Goal: Information Seeking & Learning: Learn about a topic

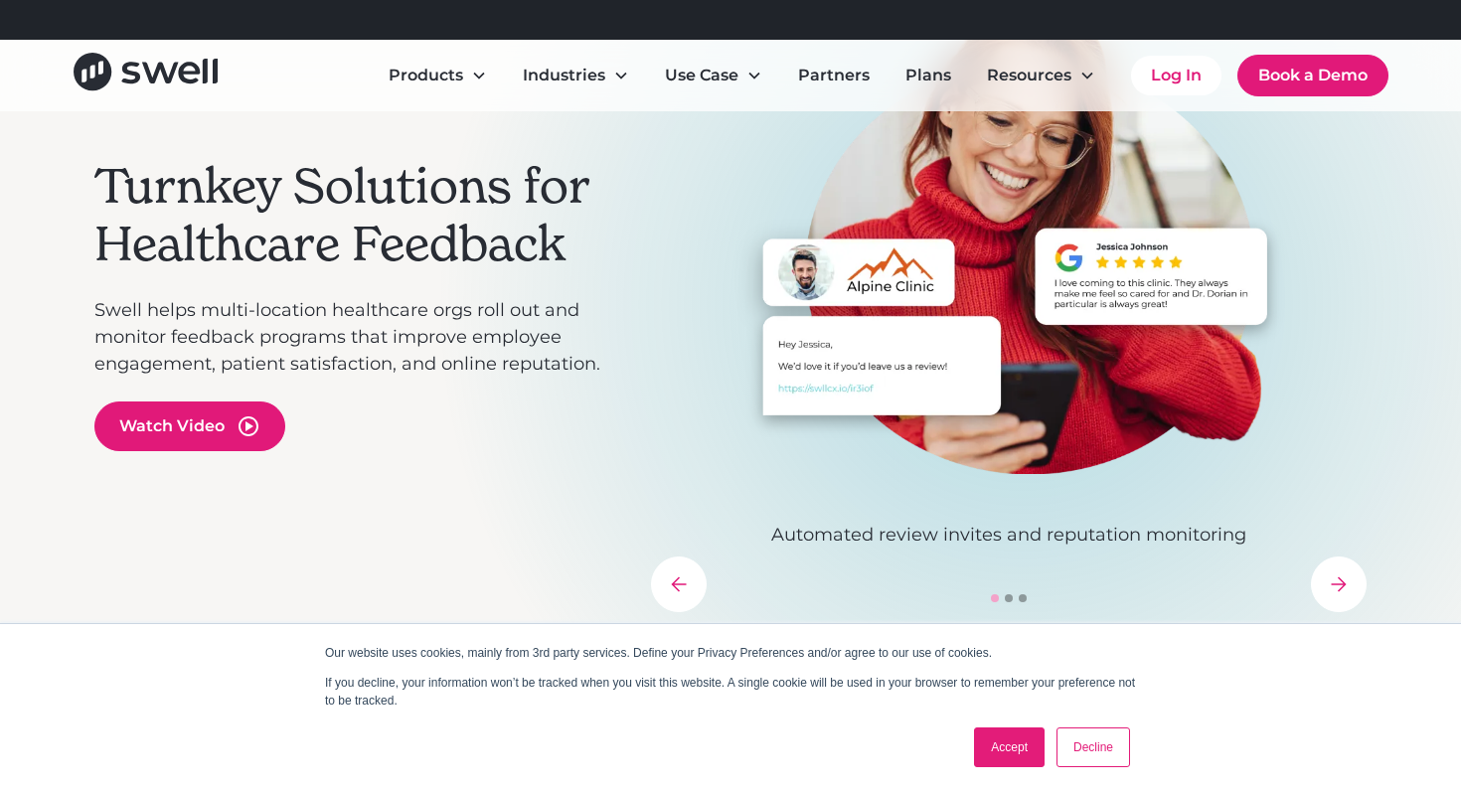
scroll to position [228, 0]
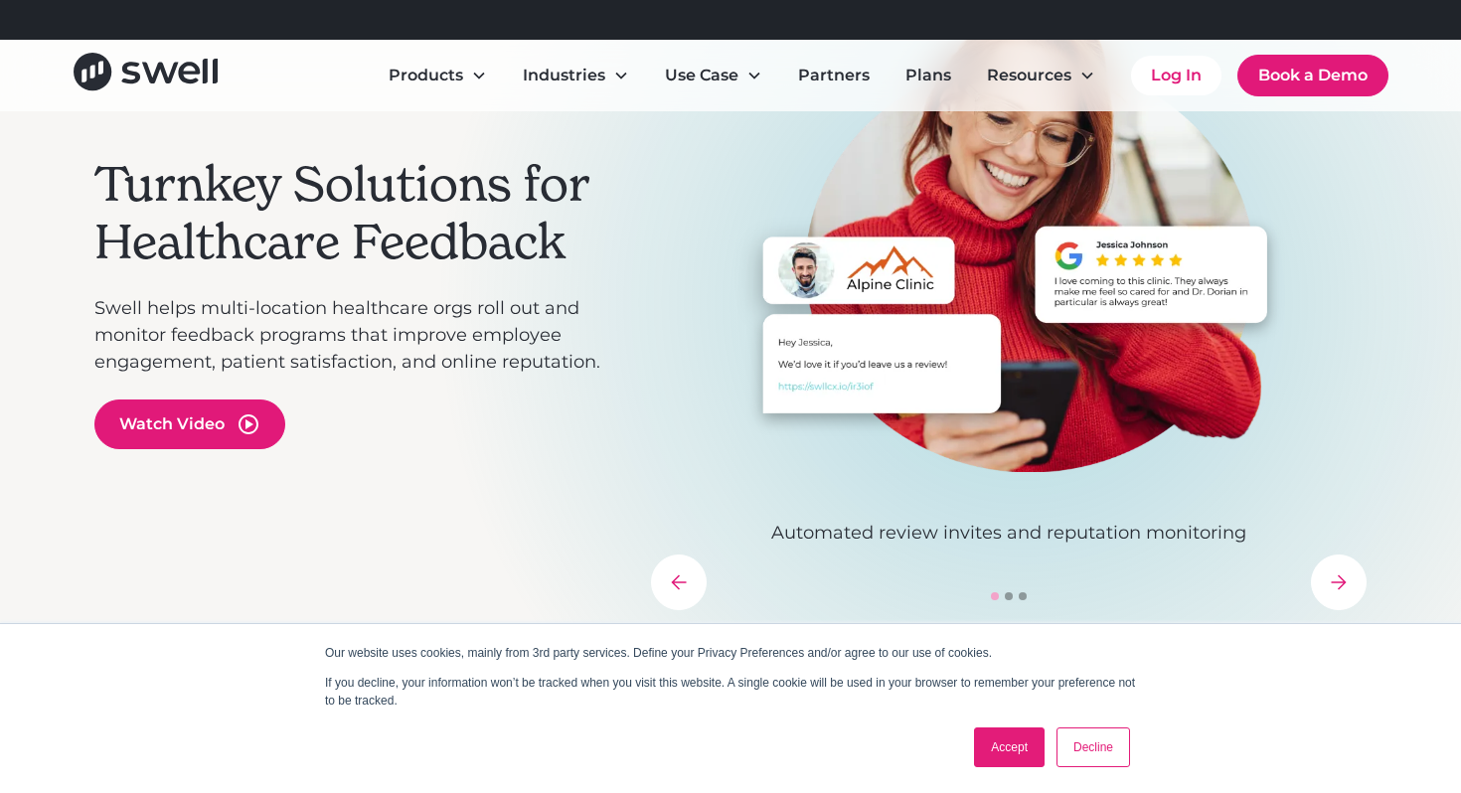
drag, startPoint x: 1096, startPoint y: 751, endPoint x: 1077, endPoint y: 747, distance: 19.3
click at [1096, 751] on link "Decline" at bounding box center [1093, 748] width 74 height 40
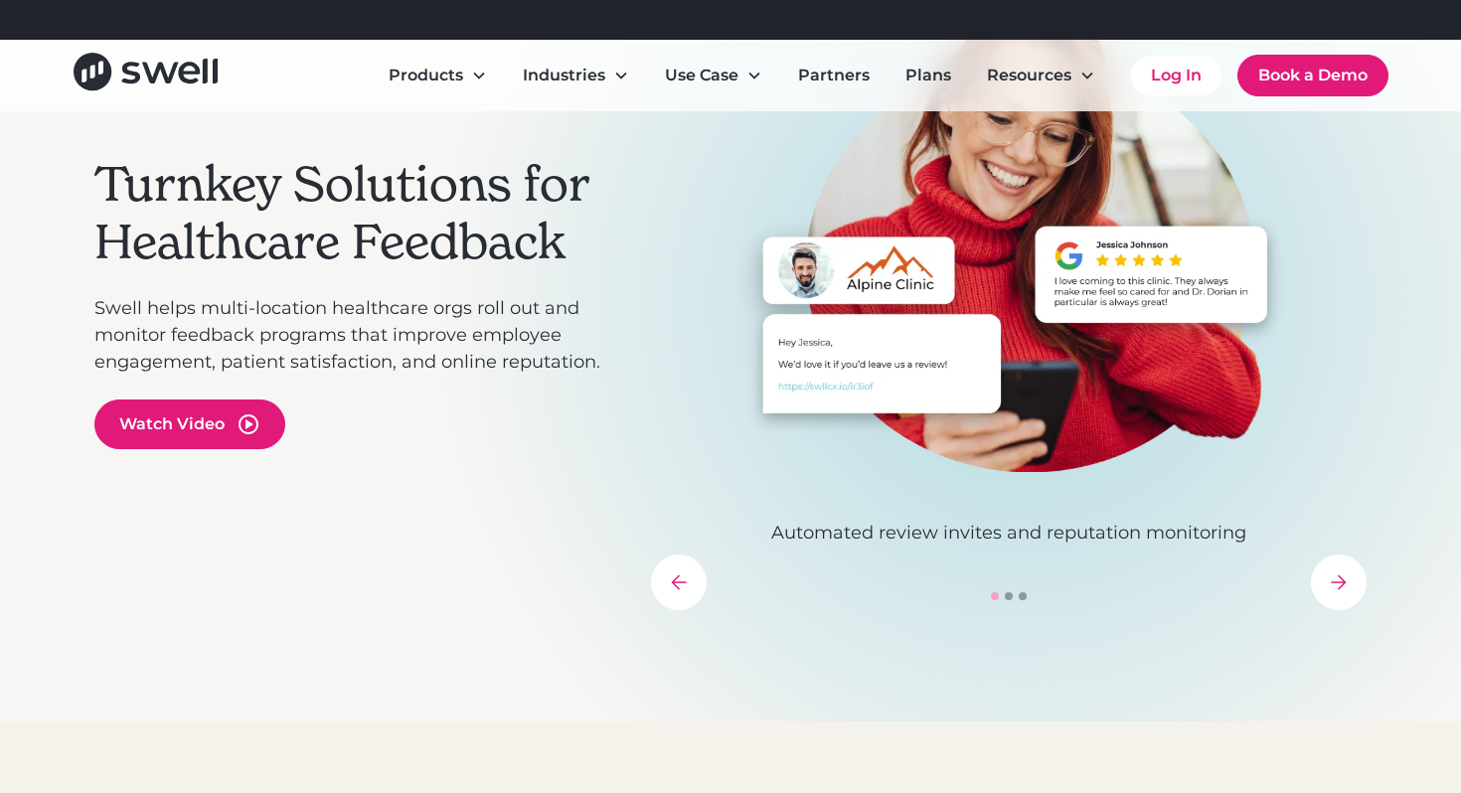
scroll to position [0, 0]
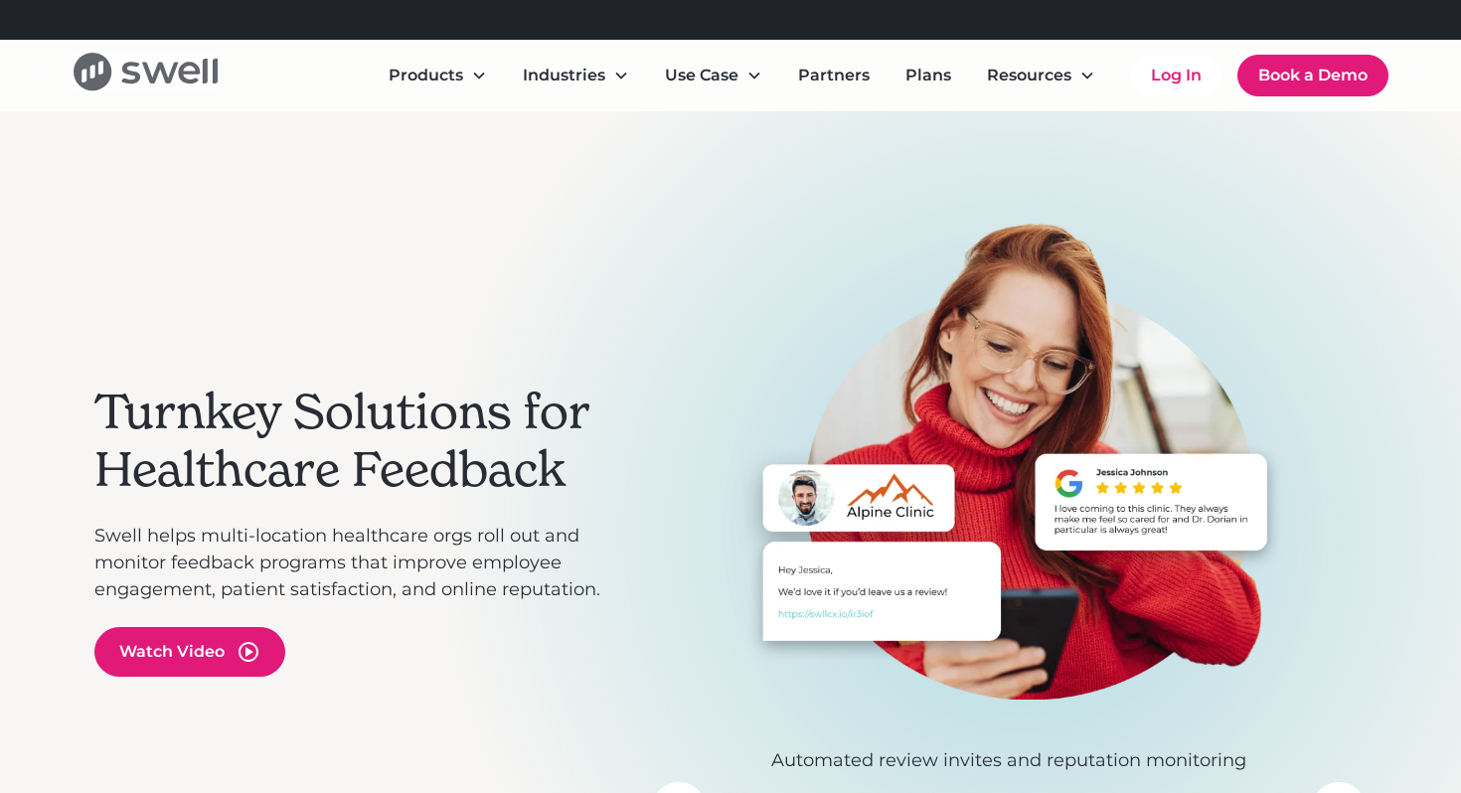
click at [181, 70] on icon "home" at bounding box center [189, 74] width 22 height 22
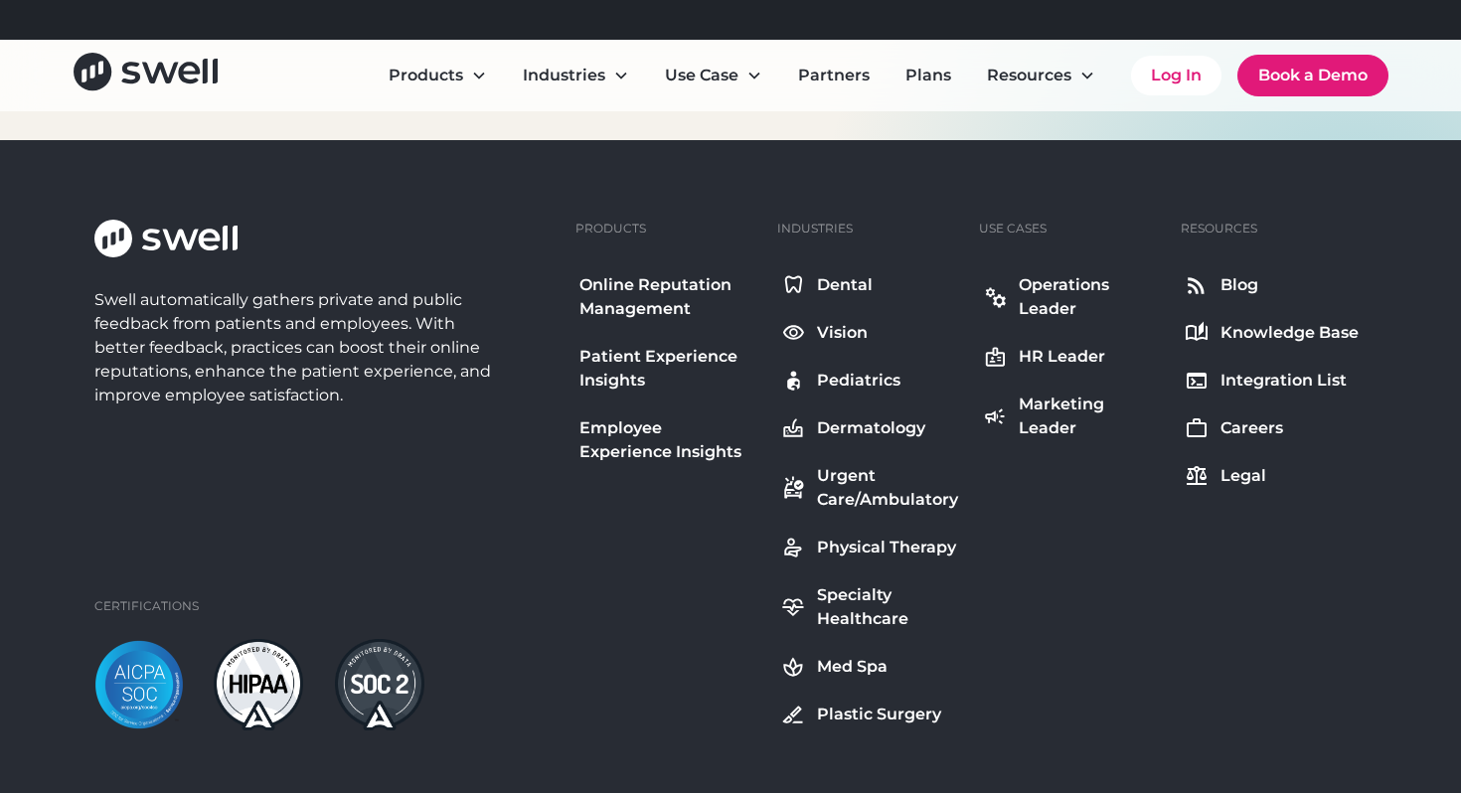
scroll to position [7265, 0]
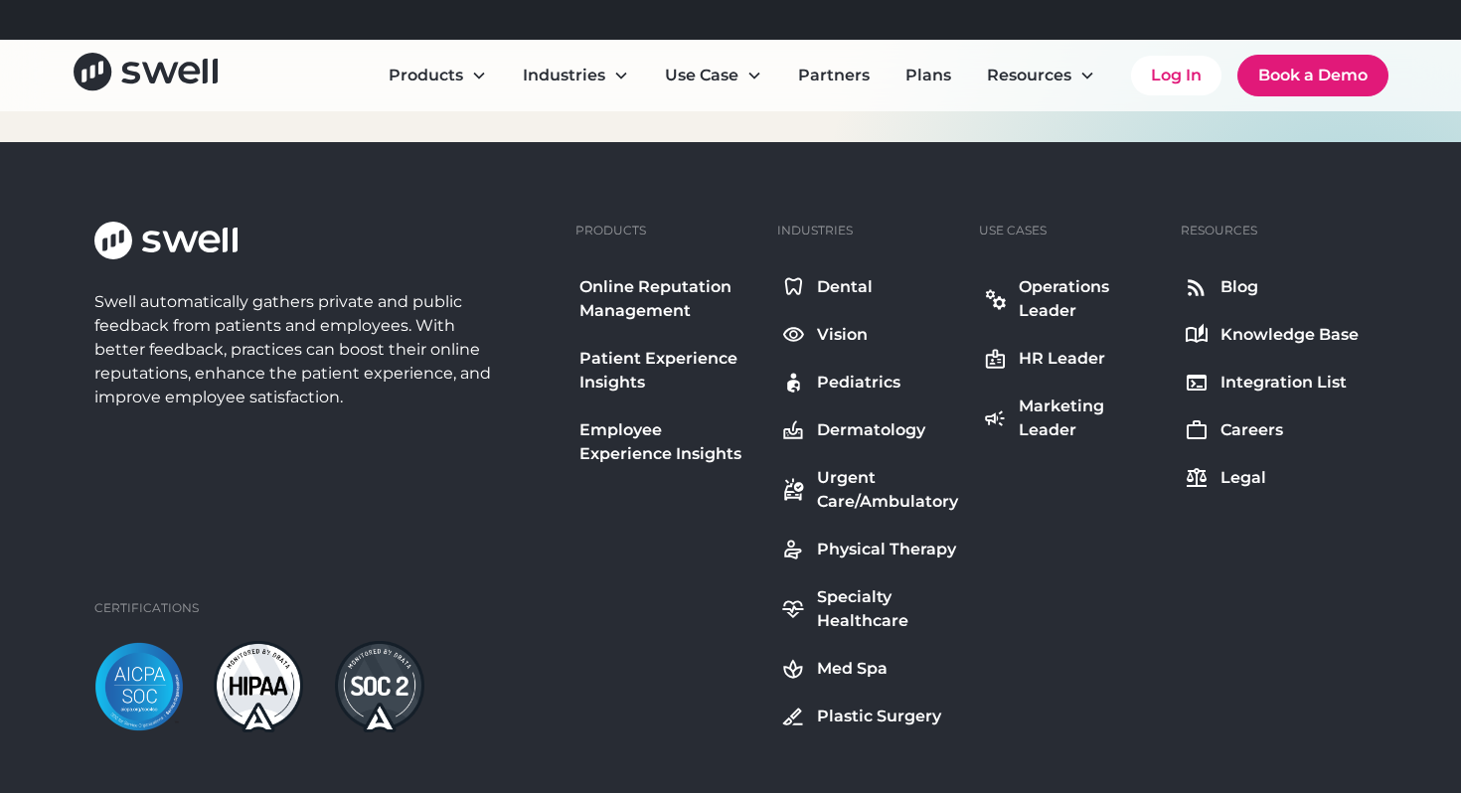
click at [649, 309] on div "Online Reputation Management" at bounding box center [668, 299] width 178 height 48
